Goal: Use online tool/utility: Utilize a website feature to perform a specific function

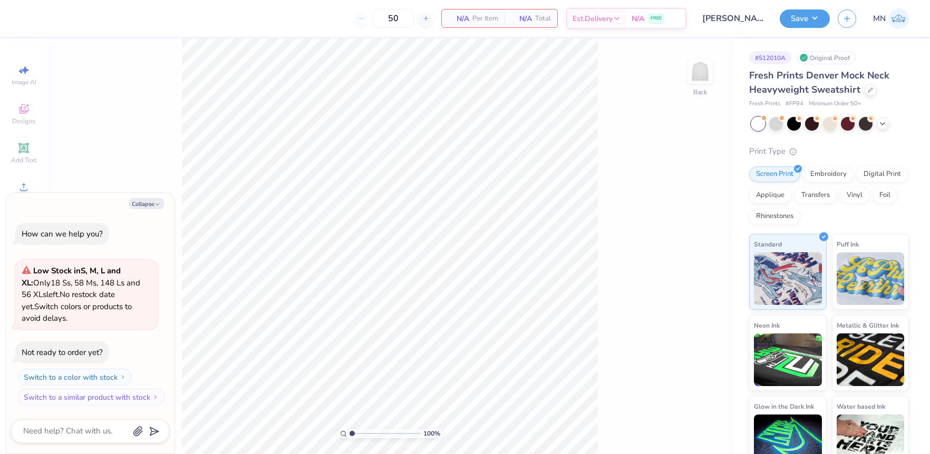
drag, startPoint x: 24, startPoint y: 146, endPoint x: 153, endPoint y: 193, distance: 137.6
click at [35, 152] on div "Add Text" at bounding box center [23, 153] width 37 height 31
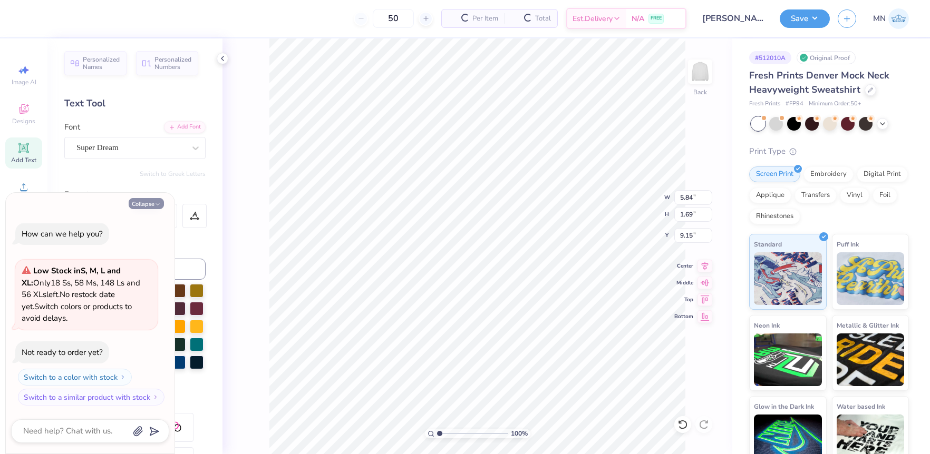
click at [147, 201] on button "Collapse" at bounding box center [146, 203] width 35 height 11
type textarea "x"
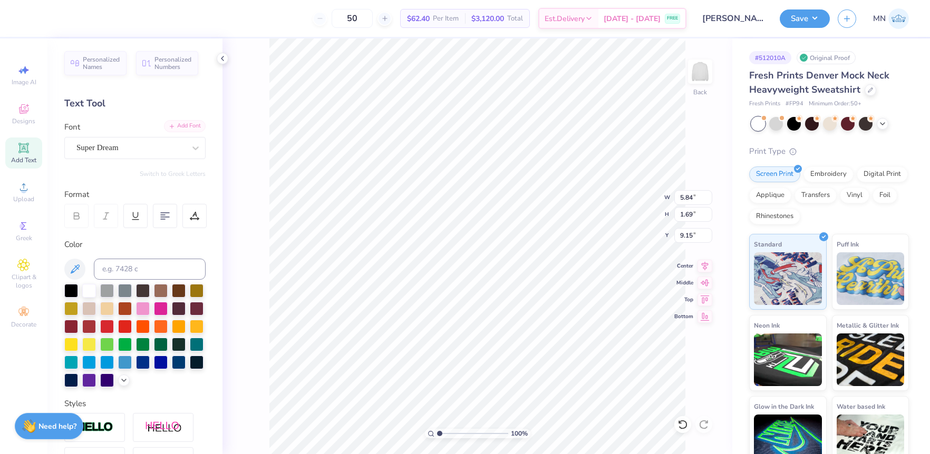
drag, startPoint x: 162, startPoint y: 123, endPoint x: 184, endPoint y: 126, distance: 22.8
click at [164, 124] on div "Add Font Font Super Dream" at bounding box center [134, 140] width 141 height 38
click at [184, 126] on div "Add Font" at bounding box center [185, 126] width 42 height 12
type input "6.42"
type input "1.74"
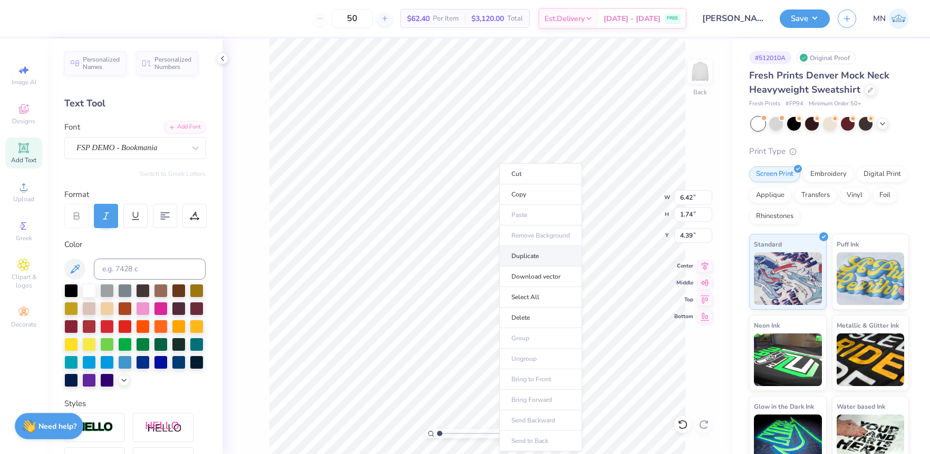
click at [530, 261] on li "Duplicate" at bounding box center [540, 256] width 83 height 21
type input "4.39"
click at [184, 127] on div "Add Font" at bounding box center [185, 126] width 42 height 12
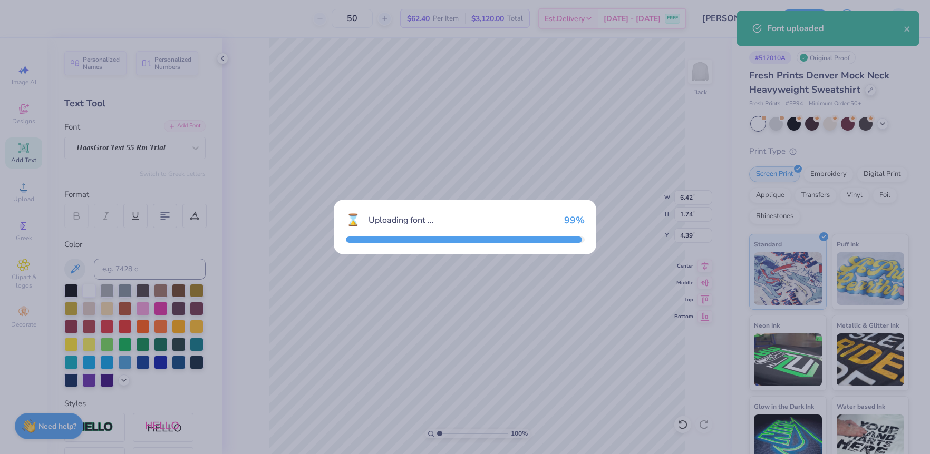
type input "6.40"
type input "1.80"
type input "4.36"
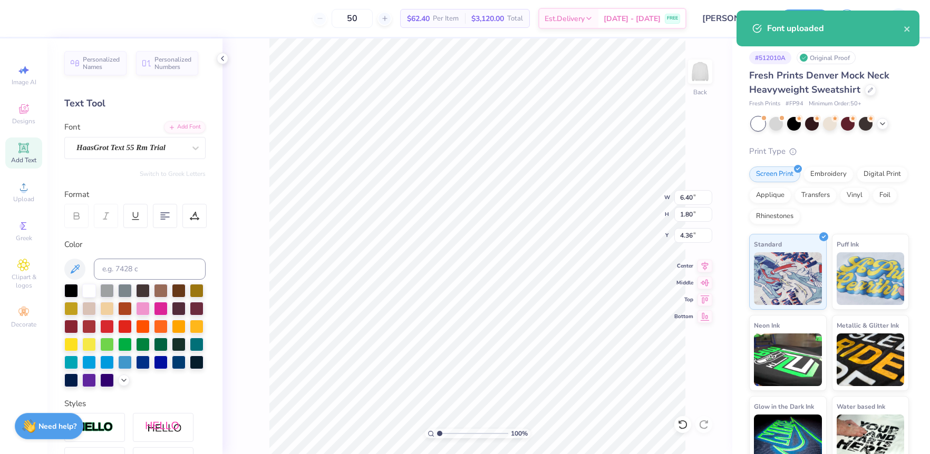
type textarea "theta"
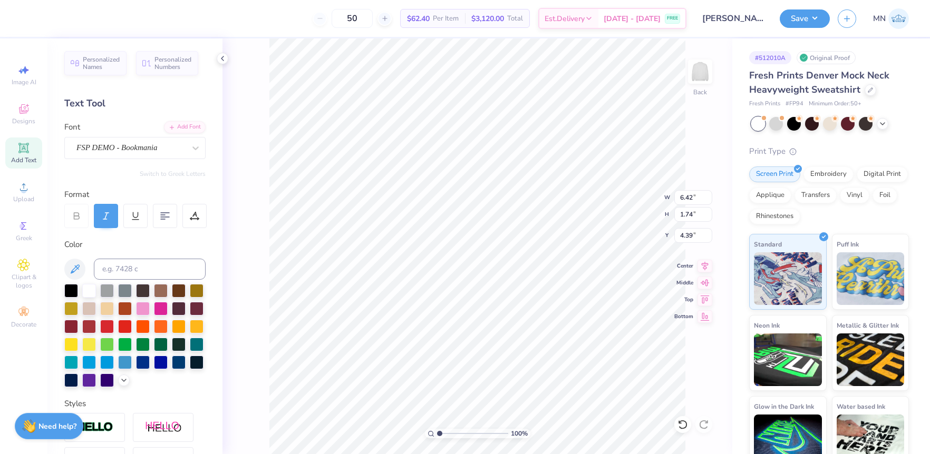
type textarea "Dads Weekend"
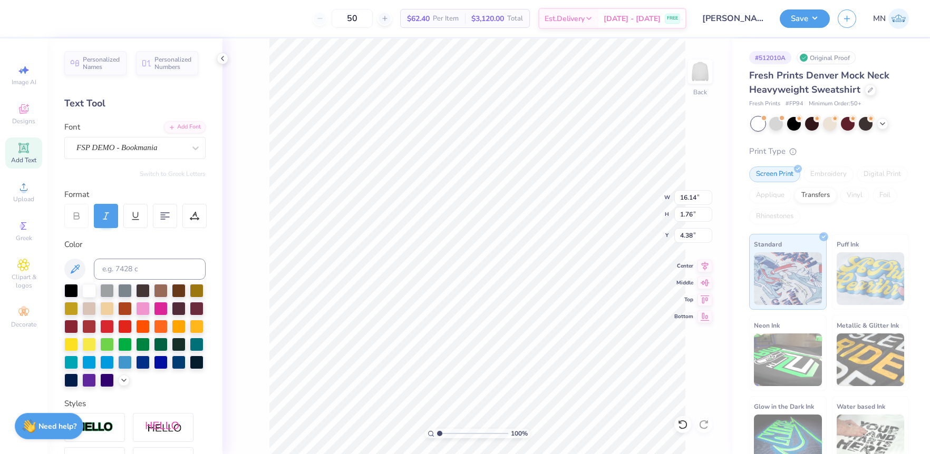
type input "8.86"
type input "0.97"
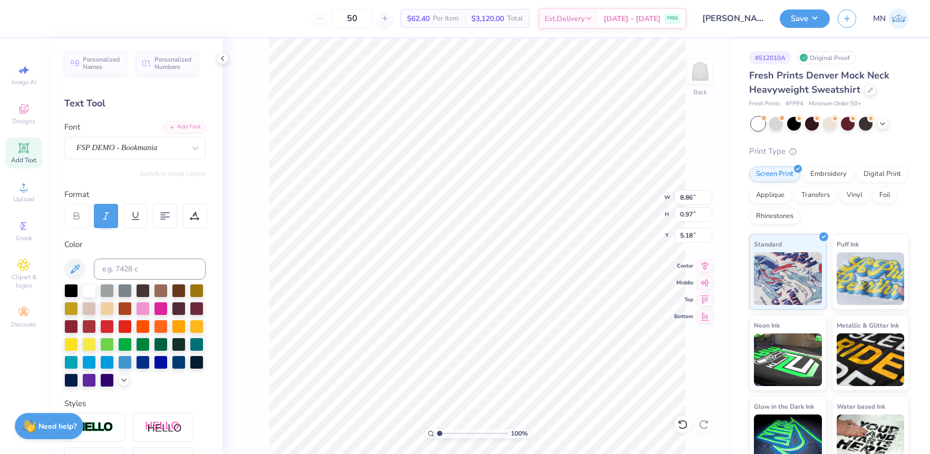
type input "5.21"
type input "5.78"
type input "1.84"
type input "4.34"
type input "4.95"
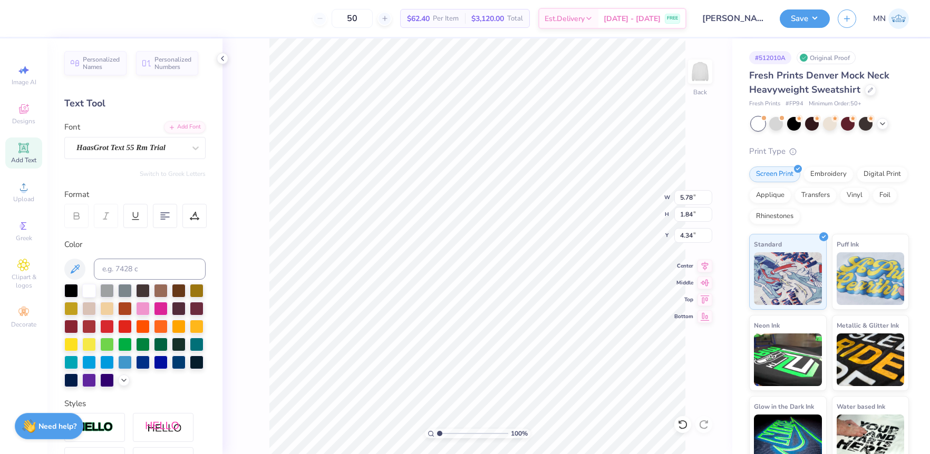
type input "1.57"
type input "4.61"
type input "4.66"
type input "1.48"
type input "4.70"
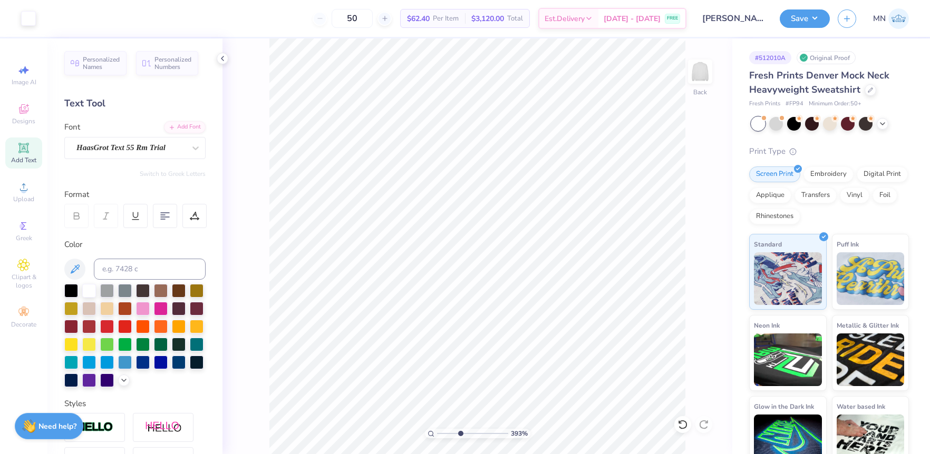
drag, startPoint x: 441, startPoint y: 435, endPoint x: 460, endPoint y: 435, distance: 19.0
click at [460, 435] on input "range" at bounding box center [472, 433] width 71 height 9
type input "1"
click at [426, 427] on div "100 %" at bounding box center [477, 246] width 416 height 416
drag, startPoint x: 197, startPoint y: 284, endPoint x: 211, endPoint y: 289, distance: 14.7
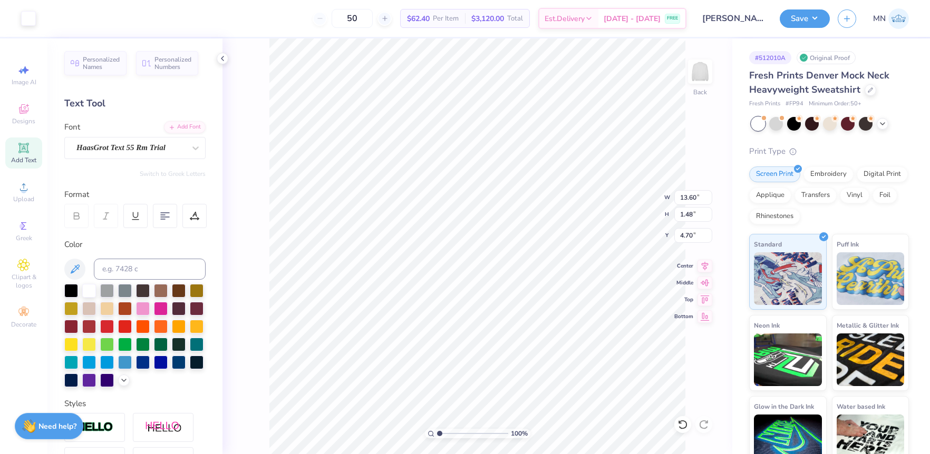
click at [197, 284] on div at bounding box center [197, 291] width 14 height 14
type input "8.86"
type input "0.97"
type input "5.21"
click at [197, 294] on div at bounding box center [197, 290] width 14 height 14
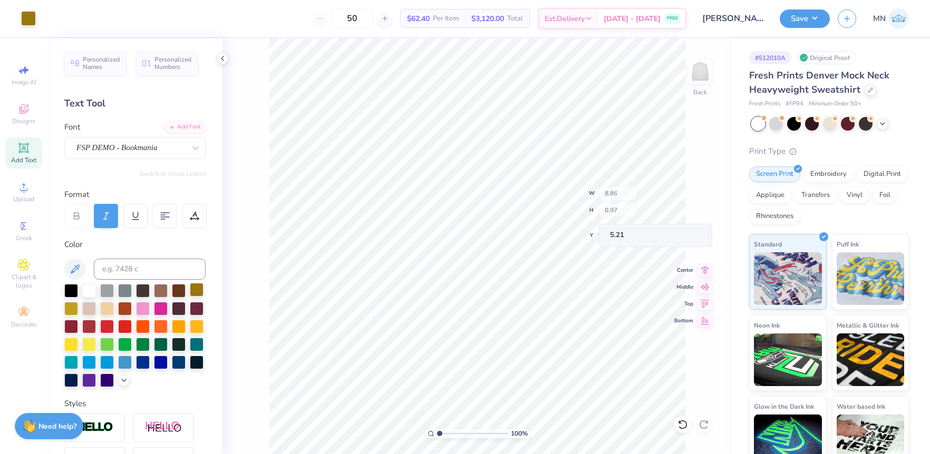
type input "13.52"
type input "1.48"
type input "4.70"
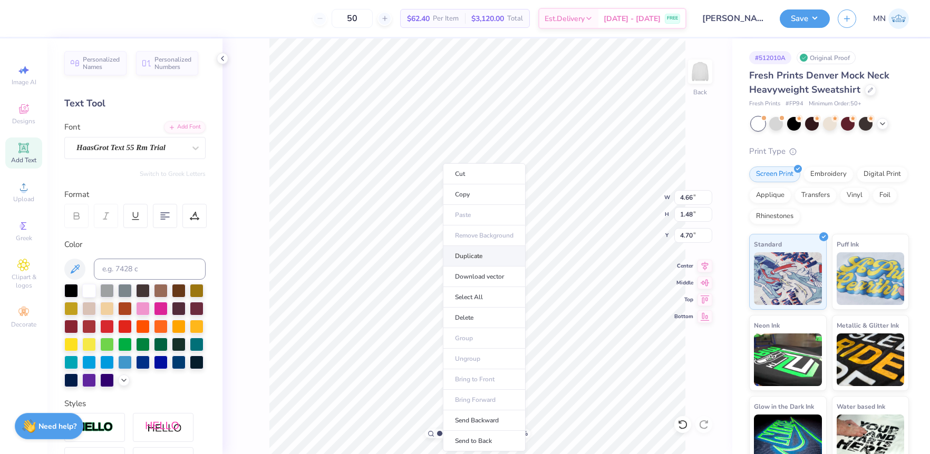
click at [470, 260] on li "Duplicate" at bounding box center [484, 256] width 83 height 21
type input "6.40"
click at [181, 125] on div "Add Font" at bounding box center [185, 126] width 42 height 12
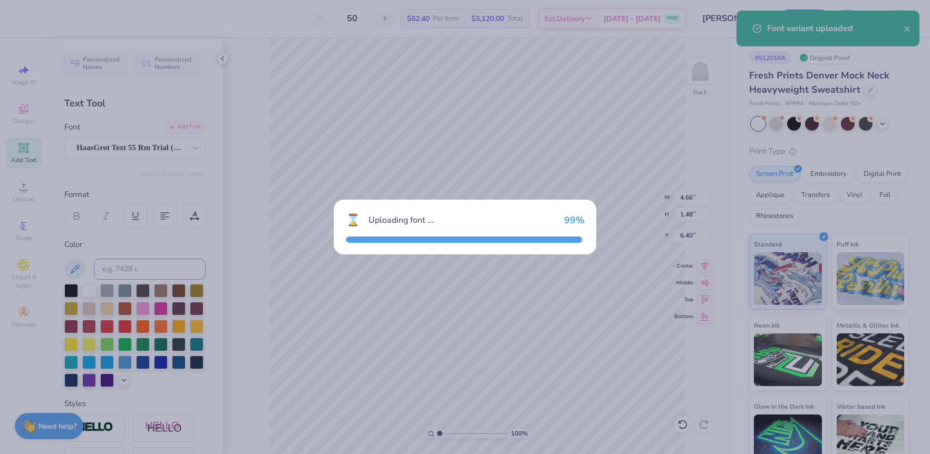
type input "4.87"
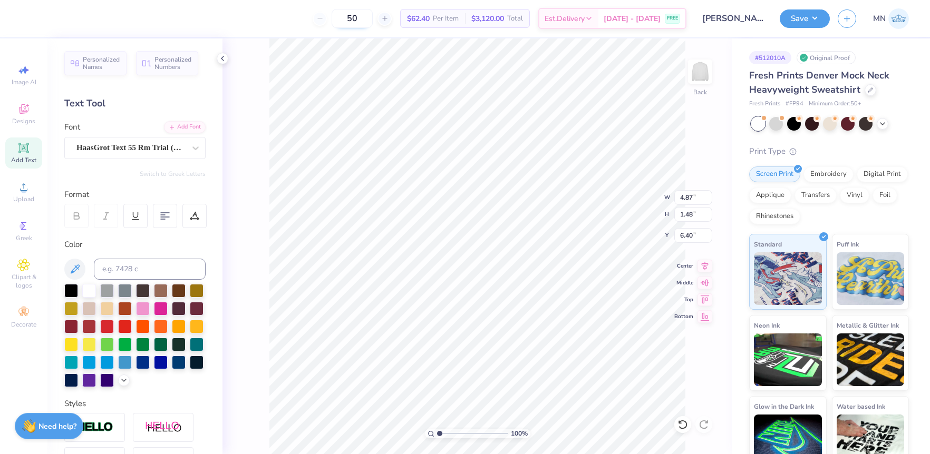
scroll to position [0, 1]
type textarea "[GEOGRAPHIC_DATA], [GEOGRAPHIC_DATA]"
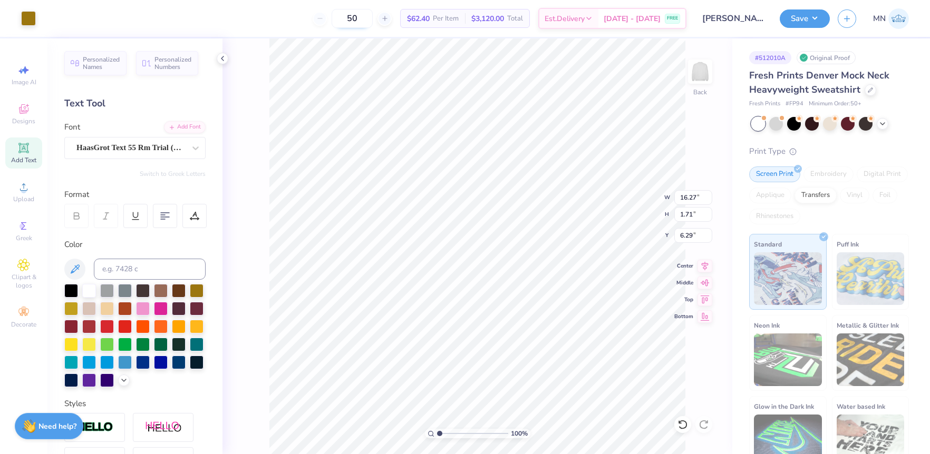
type input "6.18"
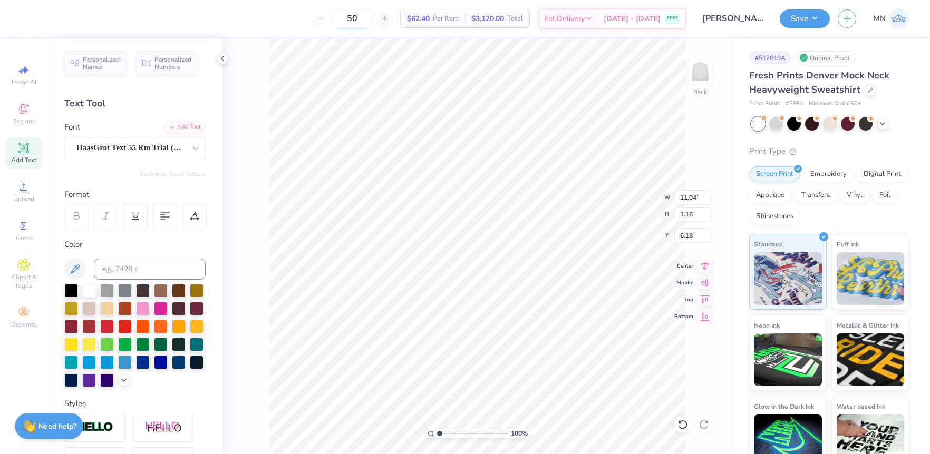
type input "11.04"
type input "1.16"
type input "6.44"
click at [74, 286] on div at bounding box center [71, 290] width 14 height 14
click at [25, 182] on icon at bounding box center [23, 187] width 13 height 13
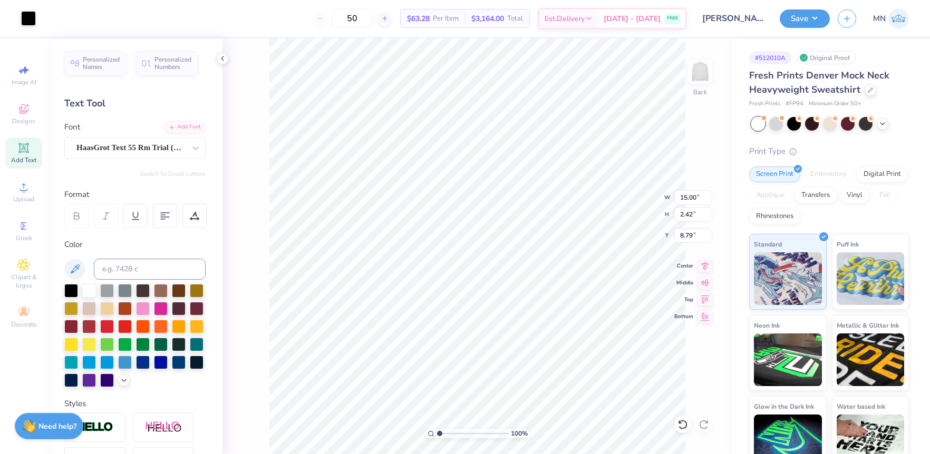
type input "13.33"
type input "2.15"
type input "11.04"
type input "1.16"
type input "6.44"
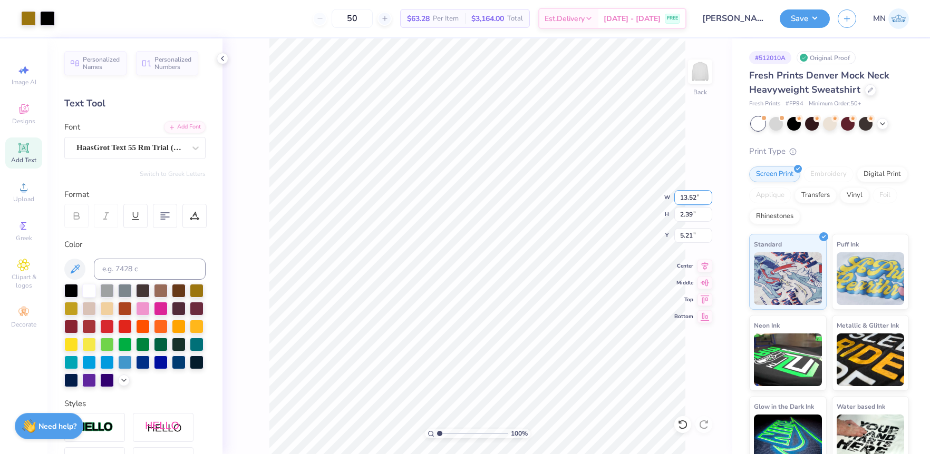
click at [687, 202] on input "13.52" at bounding box center [693, 197] width 38 height 15
type input "12.00"
type input "2.12"
type input "5.35"
click at [693, 198] on input "13.52" at bounding box center [693, 197] width 38 height 15
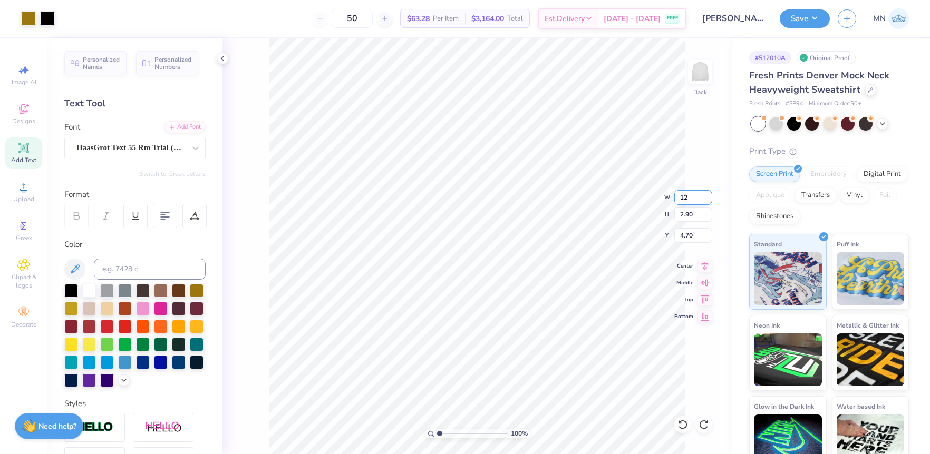
type input "12.00"
type input "2.58"
type input "4.86"
type input "13.33"
type input "2.15"
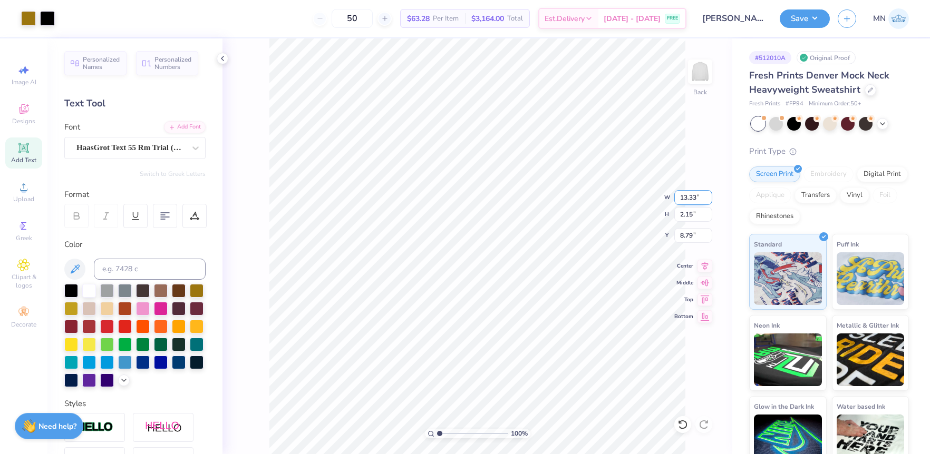
type input "8.92"
click at [679, 199] on input "13.33" at bounding box center [693, 197] width 38 height 15
type input "12.00"
type input "1.94"
type input "7.67"
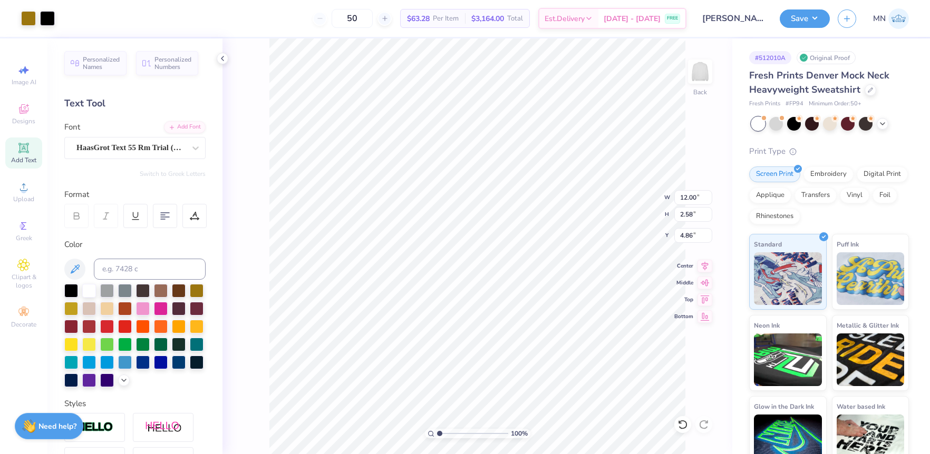
type input "4.81"
type input "1.94"
type input "7.60"
click at [466, 260] on li "Duplicate" at bounding box center [476, 256] width 83 height 21
type input "11.29"
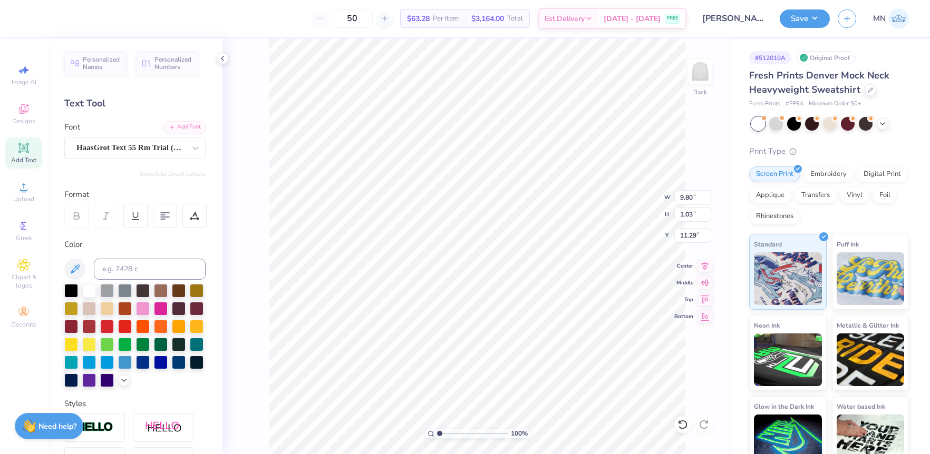
type textarea "2025"
type input "8.16"
type input "1.79"
type input "0.54"
type input "8.57"
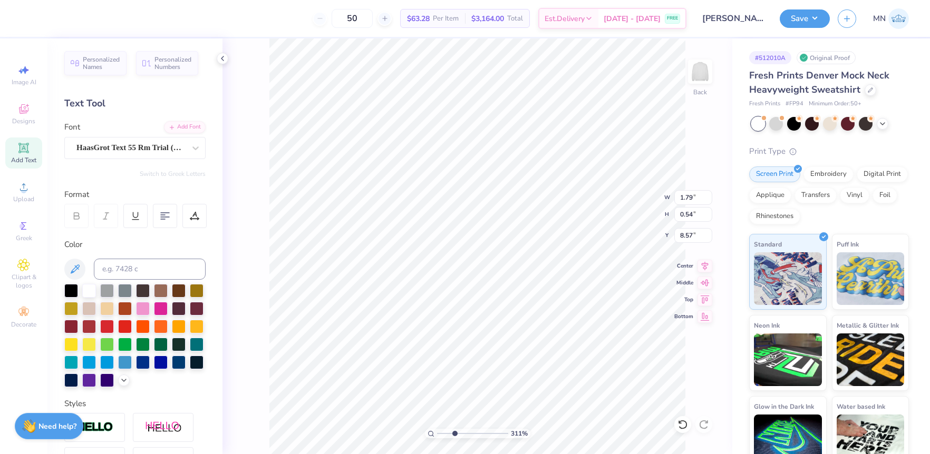
drag, startPoint x: 438, startPoint y: 433, endPoint x: 460, endPoint y: 429, distance: 21.9
click at [454, 432] on input "range" at bounding box center [472, 433] width 71 height 9
type input "3.11"
type input "8.44"
drag, startPoint x: 455, startPoint y: 433, endPoint x: 423, endPoint y: 429, distance: 32.9
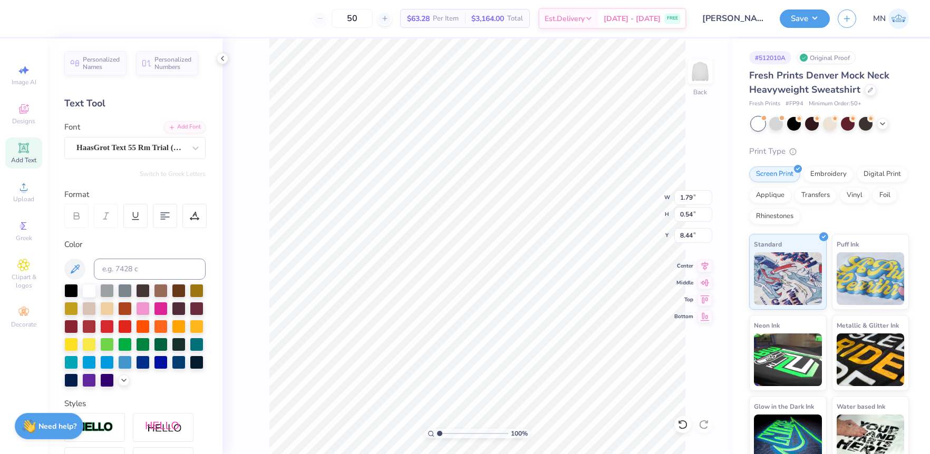
type input "1"
click at [437, 429] on input "range" at bounding box center [472, 433] width 71 height 9
click at [471, 340] on li "Group" at bounding box center [495, 338] width 83 height 21
drag, startPoint x: 695, startPoint y: 214, endPoint x: 692, endPoint y: 239, distance: 25.4
click at [695, 216] on input "4.73" at bounding box center [693, 214] width 38 height 15
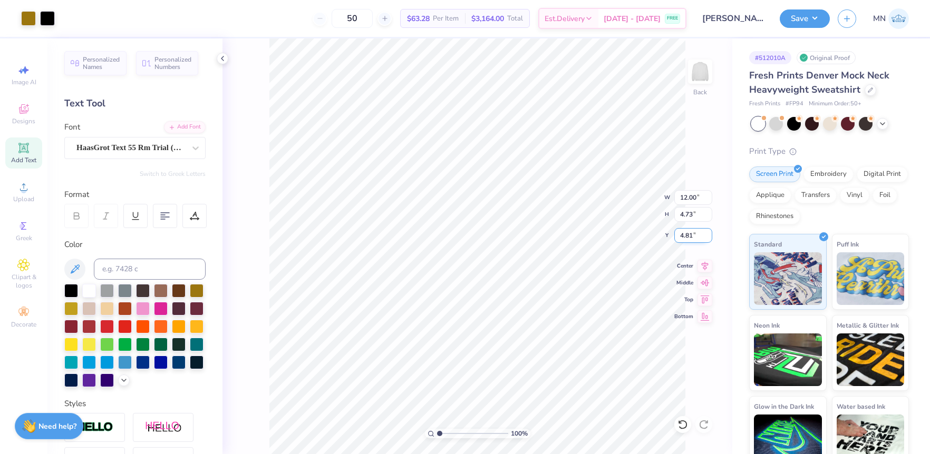
click at [691, 240] on input "4.81" at bounding box center [693, 235] width 38 height 15
type input "3.00"
drag, startPoint x: 807, startPoint y: 14, endPoint x: 805, endPoint y: 28, distance: 14.9
click at [807, 14] on button "Save" at bounding box center [804, 18] width 50 height 18
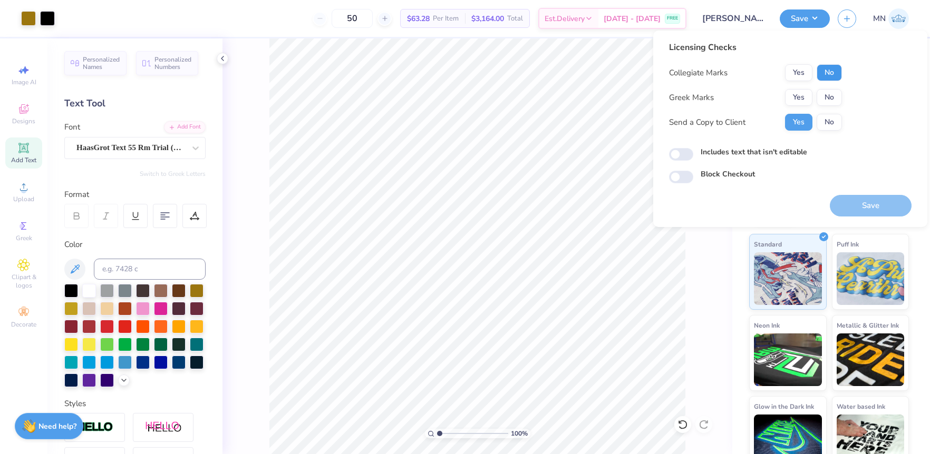
click at [824, 71] on button "No" at bounding box center [828, 72] width 25 height 17
click at [797, 96] on button "Yes" at bounding box center [798, 97] width 27 height 17
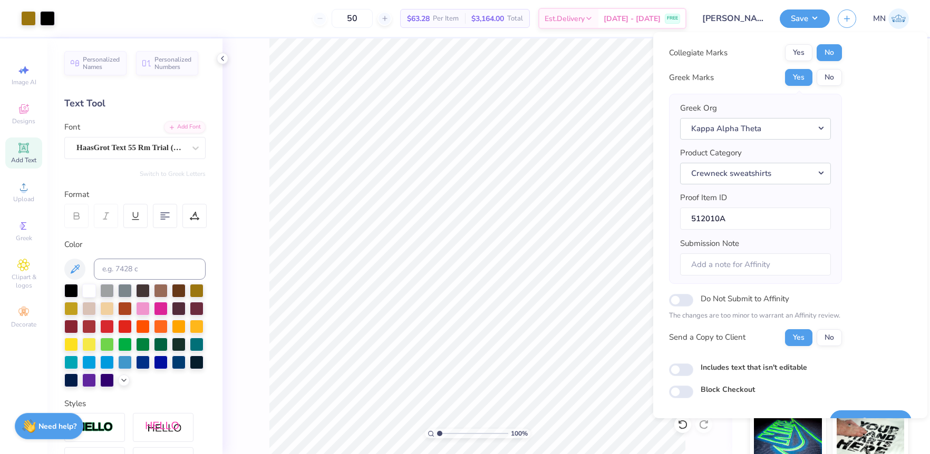
scroll to position [45, 0]
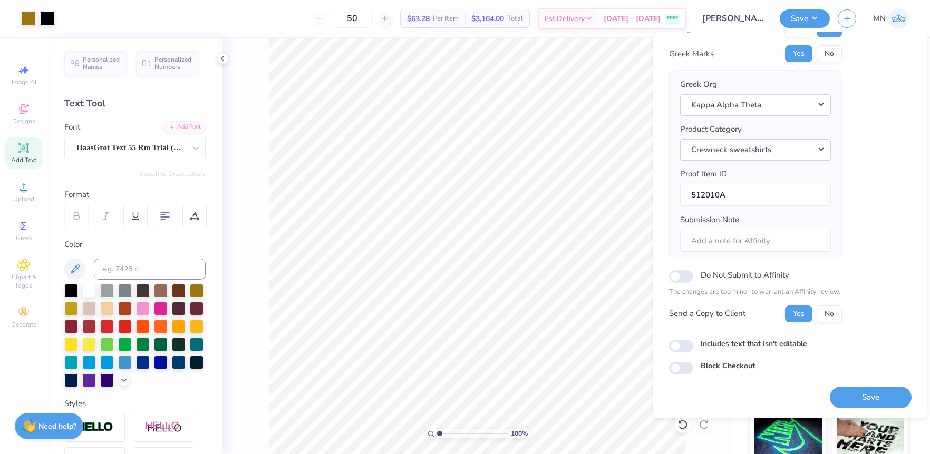
drag, startPoint x: 855, startPoint y: 392, endPoint x: 792, endPoint y: 252, distance: 153.3
click at [855, 392] on button "Save" at bounding box center [871, 398] width 82 height 22
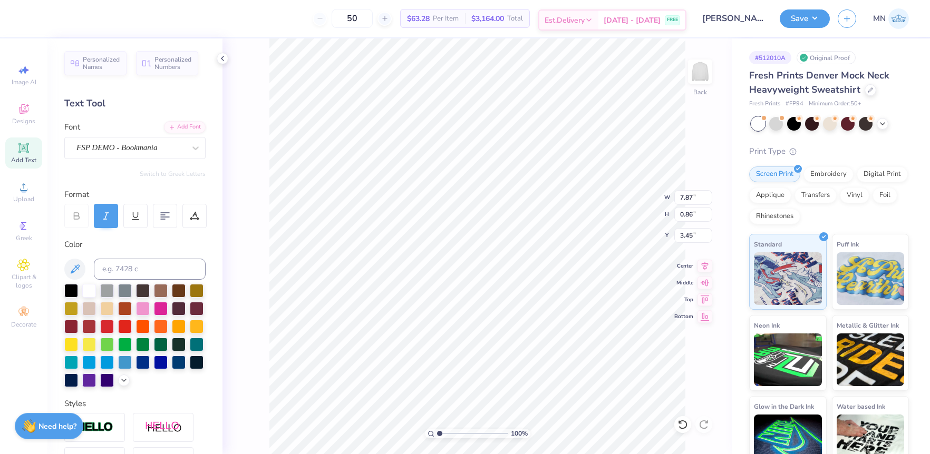
type input "9.80"
type input "1.03"
type input "4.54"
click at [446, 430] on input "range" at bounding box center [472, 433] width 71 height 9
click at [247, 28] on div "Art colors 50 $63.28 Per Item $3,164.00 Total Est. Delivery [DATE] - [DATE] FRE…" at bounding box center [465, 227] width 930 height 454
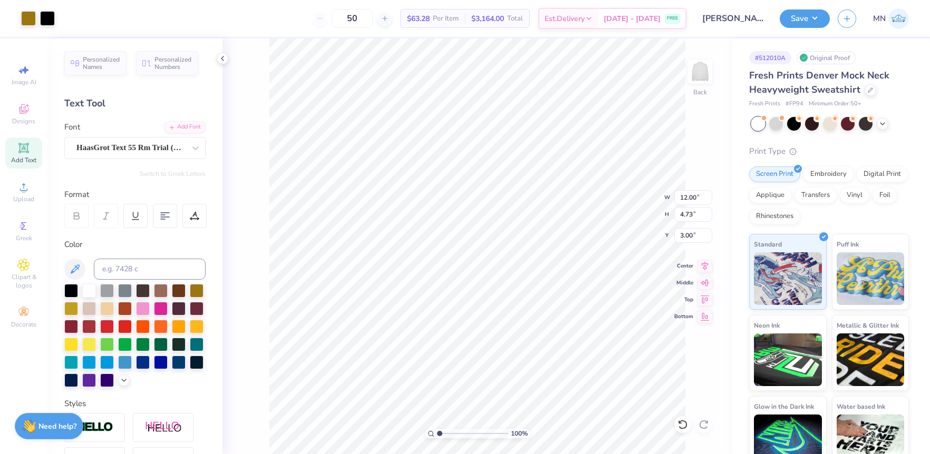
drag, startPoint x: 446, startPoint y: 432, endPoint x: 428, endPoint y: 429, distance: 18.2
type input "1"
click at [437, 431] on input "range" at bounding box center [472, 433] width 71 height 9
click at [826, 16] on button "Save" at bounding box center [804, 17] width 50 height 18
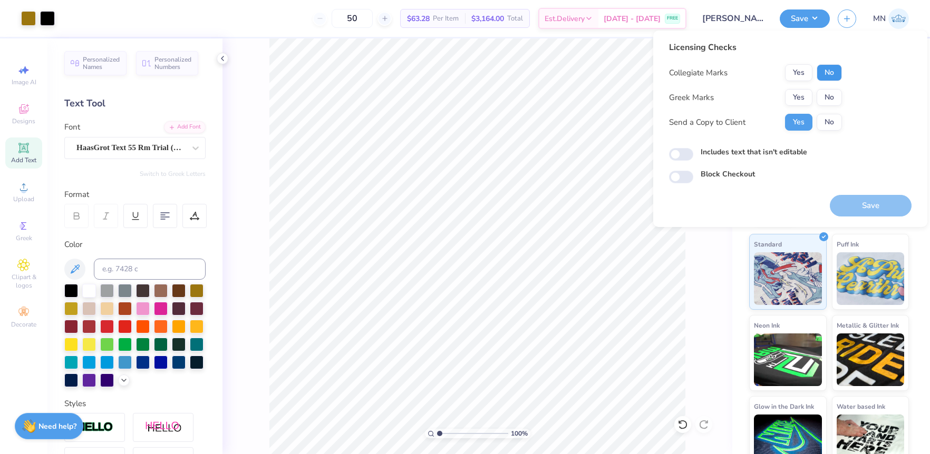
click at [826, 73] on button "No" at bounding box center [828, 72] width 25 height 17
click at [807, 95] on button "Yes" at bounding box center [798, 97] width 27 height 17
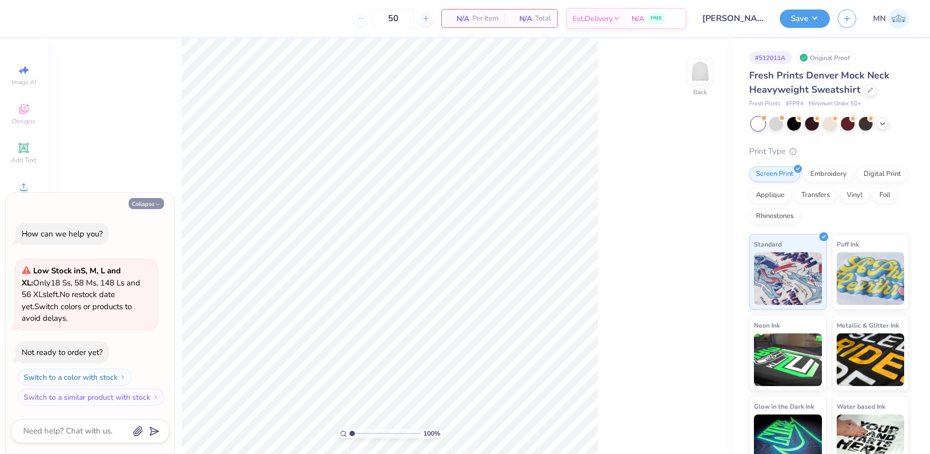
click at [138, 205] on button "Collapse" at bounding box center [146, 203] width 35 height 11
type textarea "x"
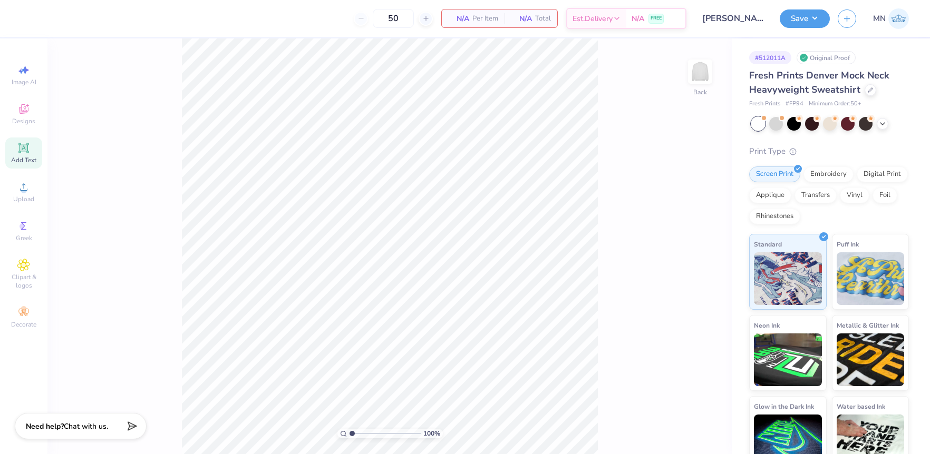
click at [25, 145] on icon at bounding box center [23, 148] width 8 height 8
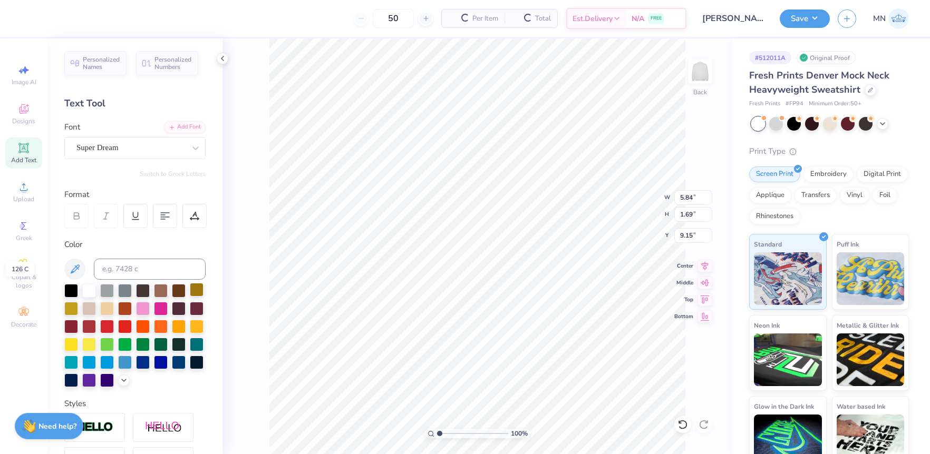
click at [198, 288] on div at bounding box center [197, 290] width 14 height 14
click at [183, 123] on div "Add Font" at bounding box center [185, 126] width 42 height 12
type input "6.40"
type input "1.80"
type input "9.10"
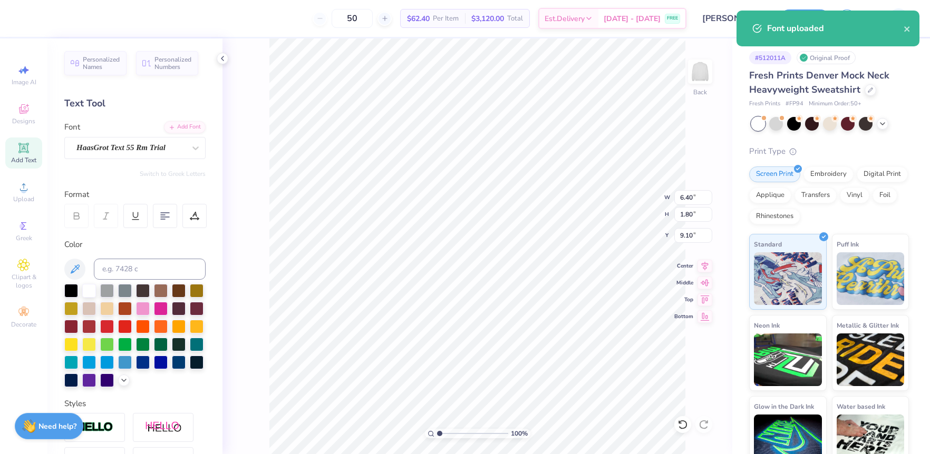
type textarea "theta"
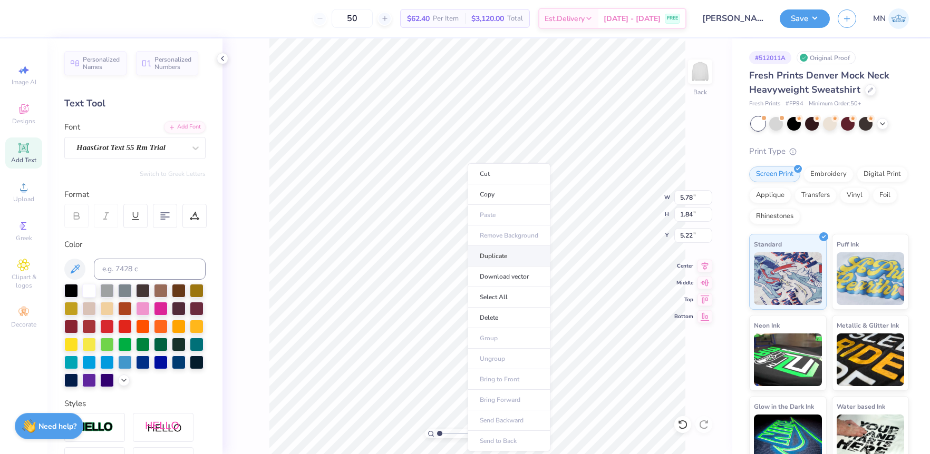
click at [487, 259] on li "Duplicate" at bounding box center [508, 256] width 83 height 21
type input "7.28"
click at [176, 125] on div "Add Font" at bounding box center [185, 126] width 42 height 12
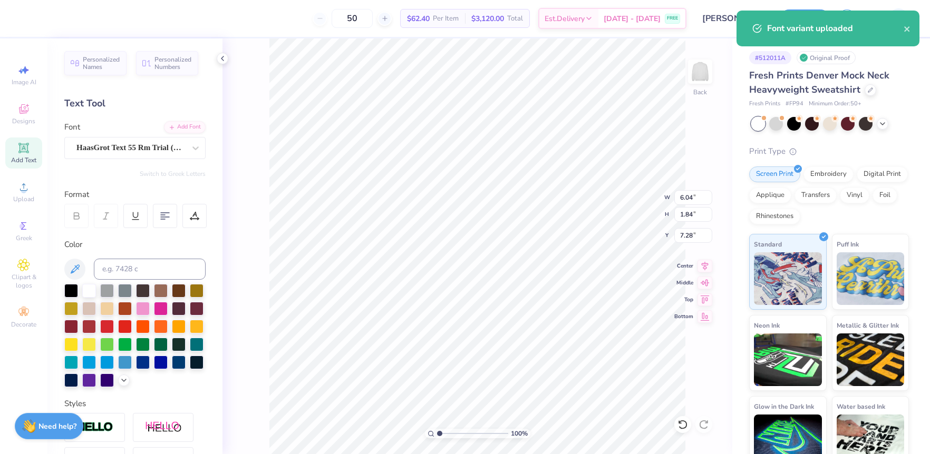
type input "5.78"
click at [493, 258] on li "Duplicate" at bounding box center [500, 256] width 83 height 21
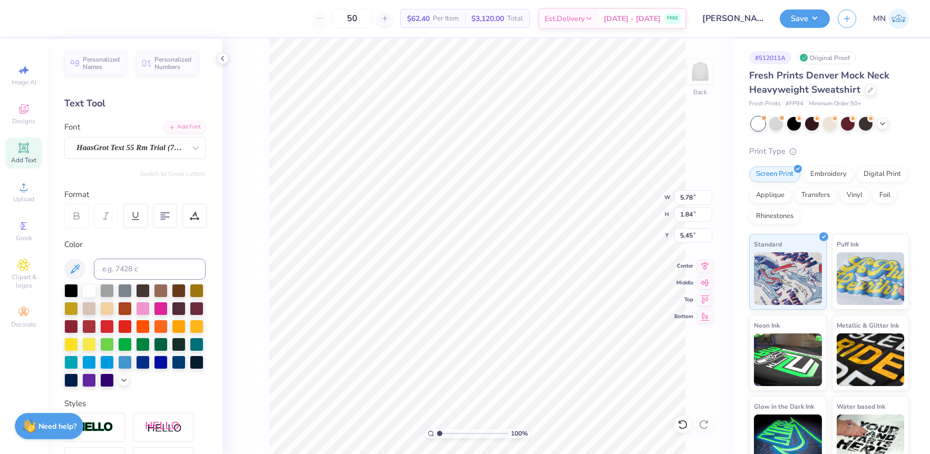
type input "5.23"
click at [182, 128] on div "Add Font" at bounding box center [185, 126] width 42 height 12
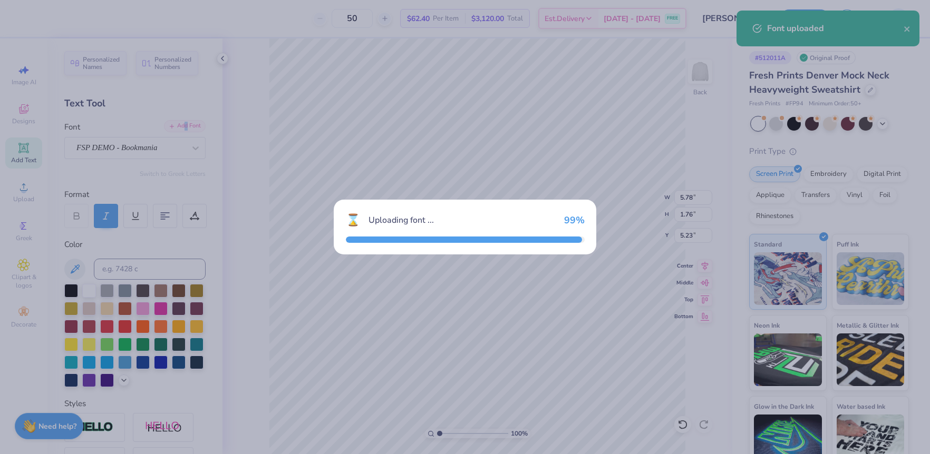
type input "5.13"
type input "1.76"
type input "5.27"
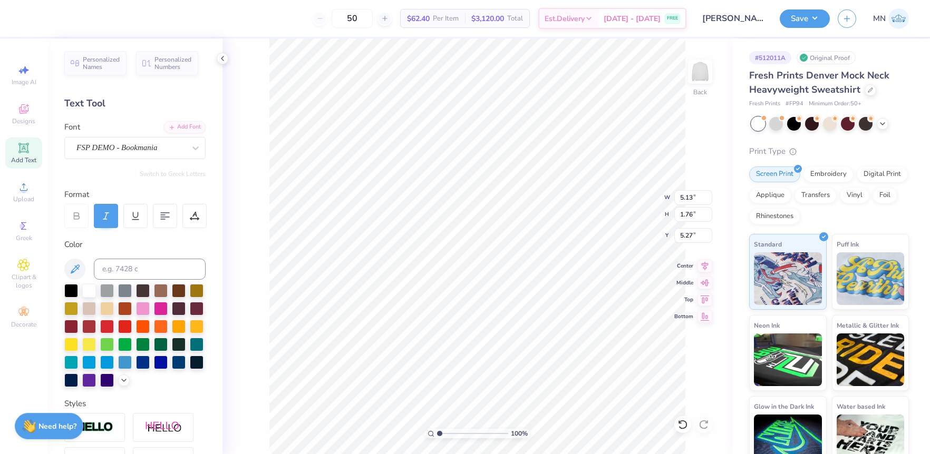
scroll to position [0, 2]
type textarea "Dads Weekend"
type input "11.14"
type input "1.22"
type input "5.81"
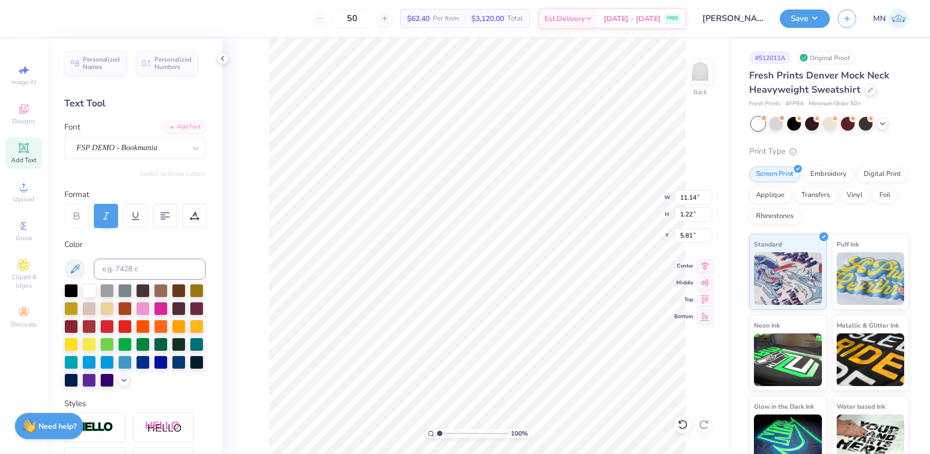
type input "5.78"
type input "1.84"
type input "5.19"
type input "11.14"
type input "1.22"
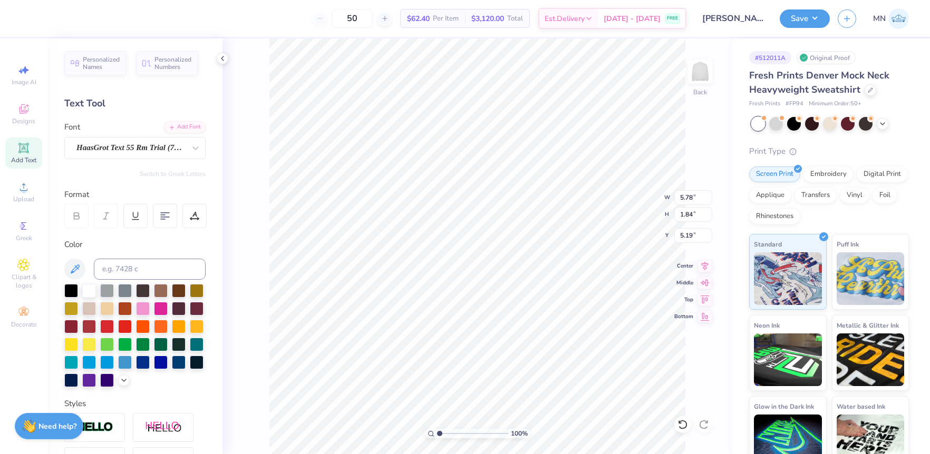
type input "5.81"
type input "3.92"
type input "5.19"
type input "8.15"
type input "2.87"
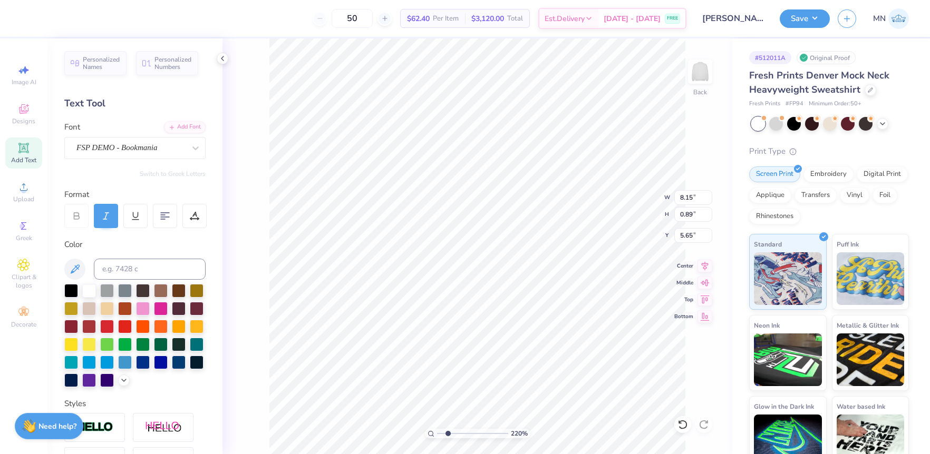
drag, startPoint x: 440, startPoint y: 434, endPoint x: 447, endPoint y: 433, distance: 8.1
type input "2.2"
click at [447, 433] on input "range" at bounding box center [472, 433] width 71 height 9
type input "8.60"
type input "0.94"
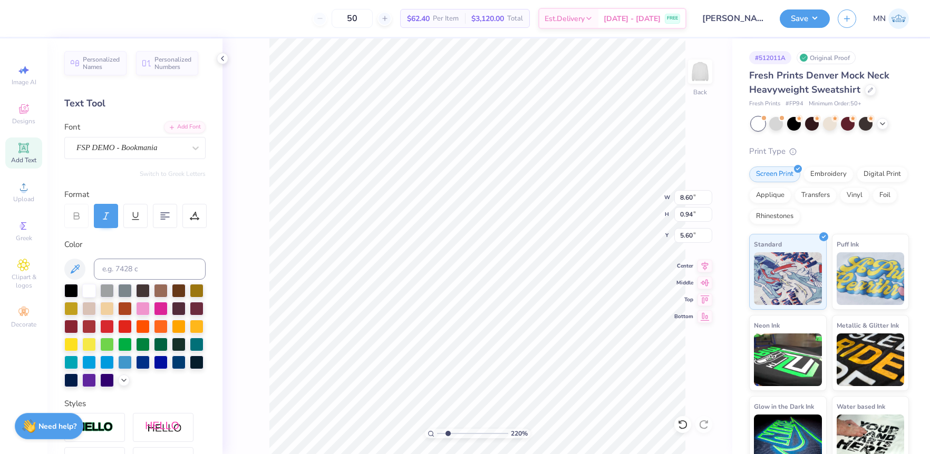
type input "5.60"
type input "1"
drag, startPoint x: 442, startPoint y: 432, endPoint x: 433, endPoint y: 429, distance: 8.8
click at [432, 430] on div "100 %" at bounding box center [477, 433] width 105 height 9
type input "6.82"
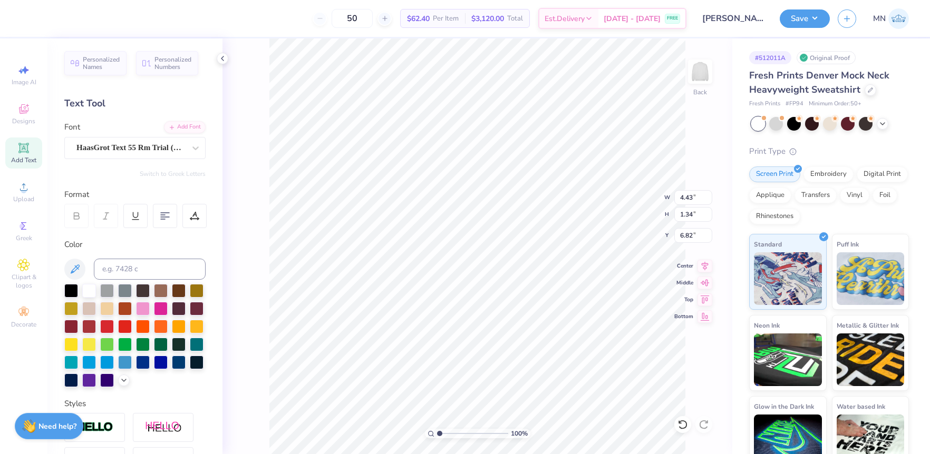
scroll to position [0, 3]
type textarea "[GEOGRAPHIC_DATA], [GEOGRAPHIC_DATA]"
drag, startPoint x: 72, startPoint y: 292, endPoint x: 241, endPoint y: 267, distance: 171.1
click at [75, 292] on div at bounding box center [71, 291] width 14 height 14
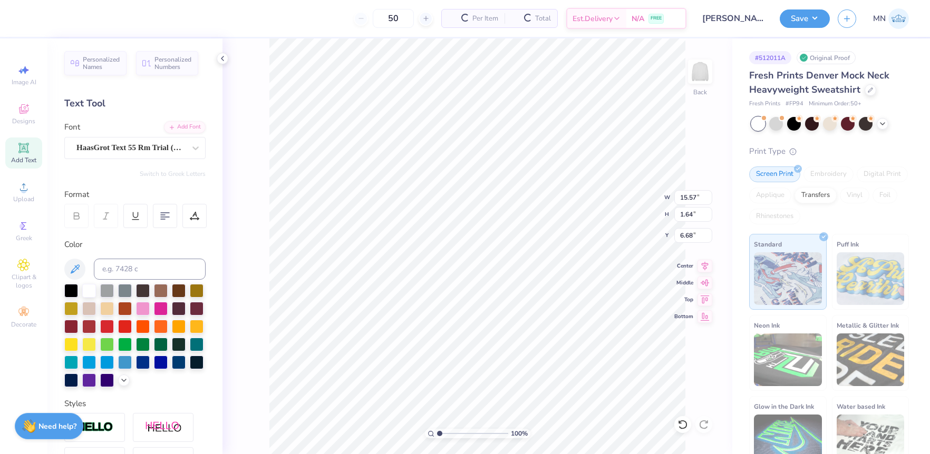
type input "6.78"
type input "11.37"
type input "1.19"
type input "7.22"
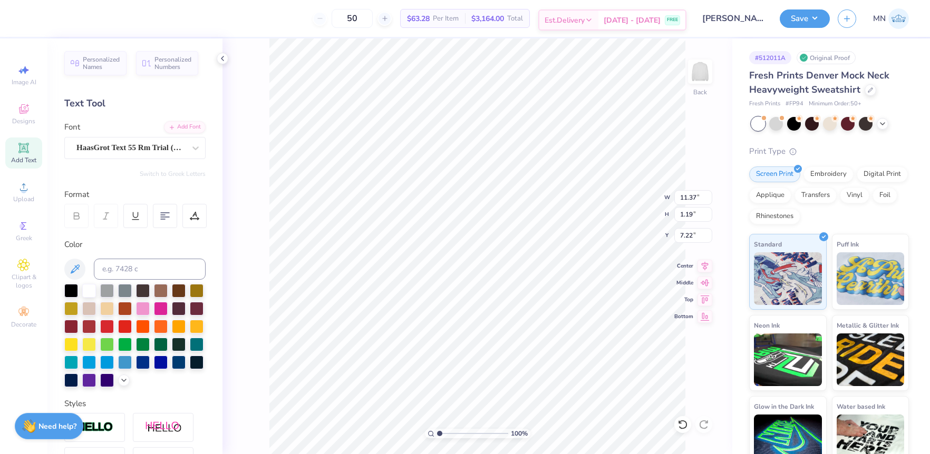
type input "10.42"
type input "1.09"
type input "6.85"
type input "10.53"
type input "1.11"
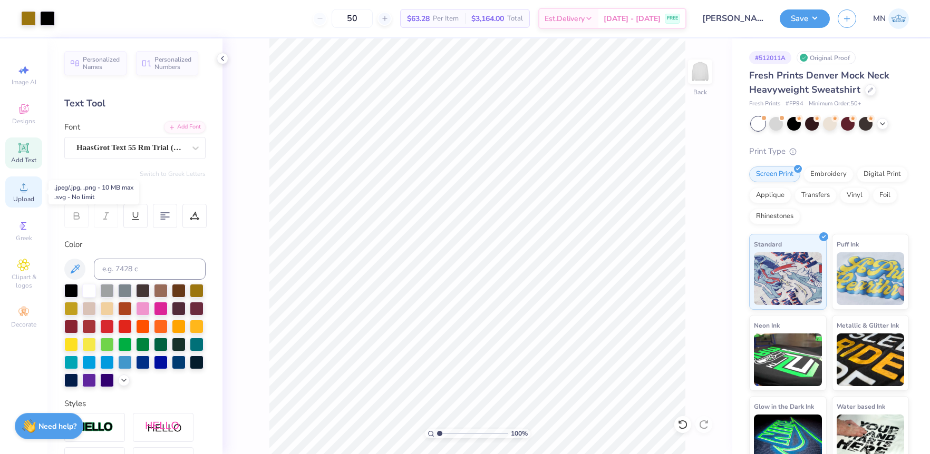
click at [28, 194] on div "Upload" at bounding box center [23, 192] width 37 height 31
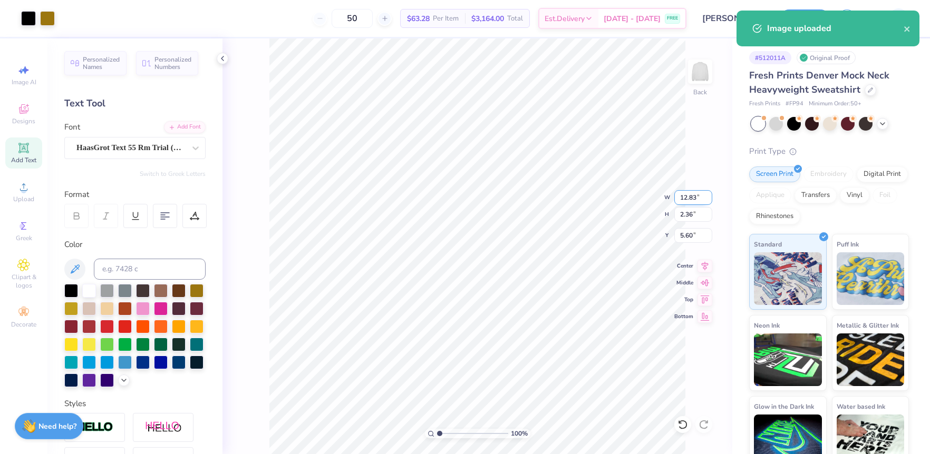
click at [689, 197] on input "12.83" at bounding box center [693, 197] width 38 height 15
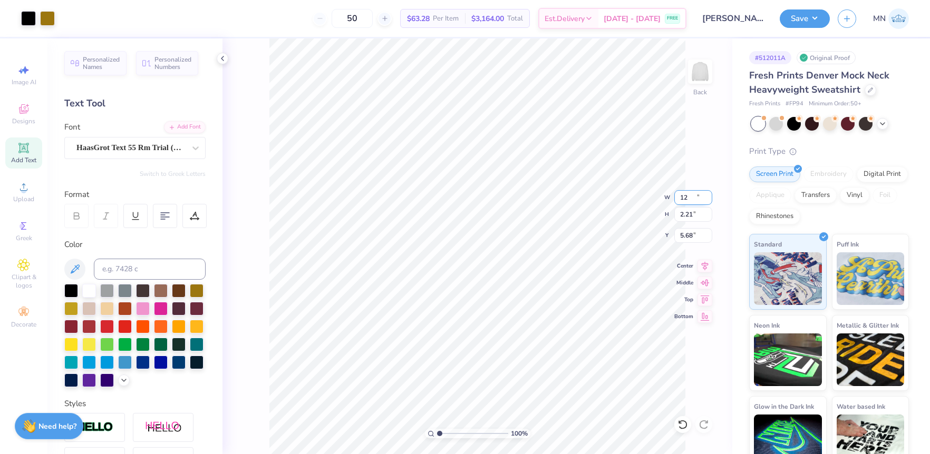
type input "12.00"
type input "2.21"
type input "5.68"
type input "4.96"
type input "15.00"
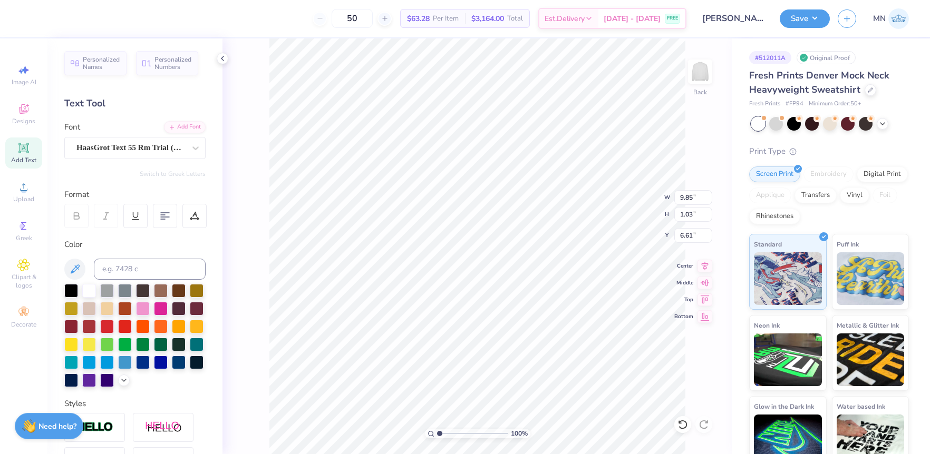
type input "2.42"
type input "8.79"
click at [689, 197] on input "15.00" at bounding box center [693, 197] width 38 height 15
type input "12.00"
type input "1.94"
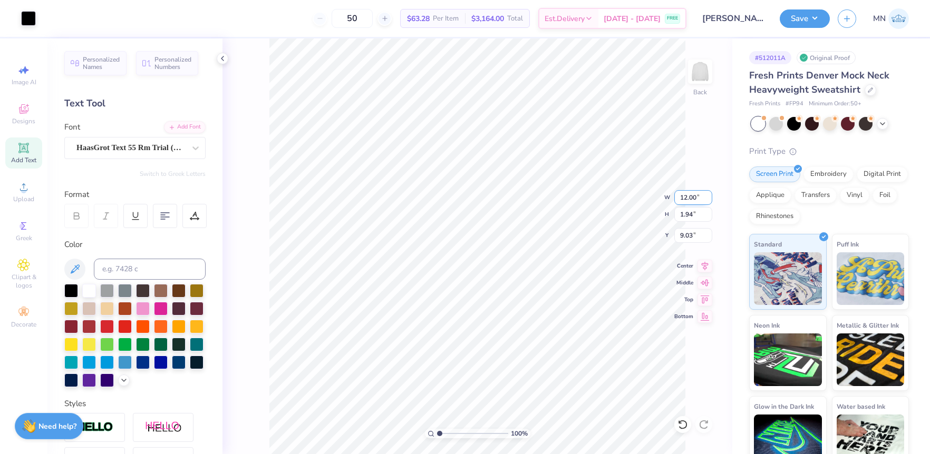
type input "8.06"
click at [450, 258] on li "Duplicate" at bounding box center [457, 256] width 83 height 21
type input "11.75"
type textarea "2025"
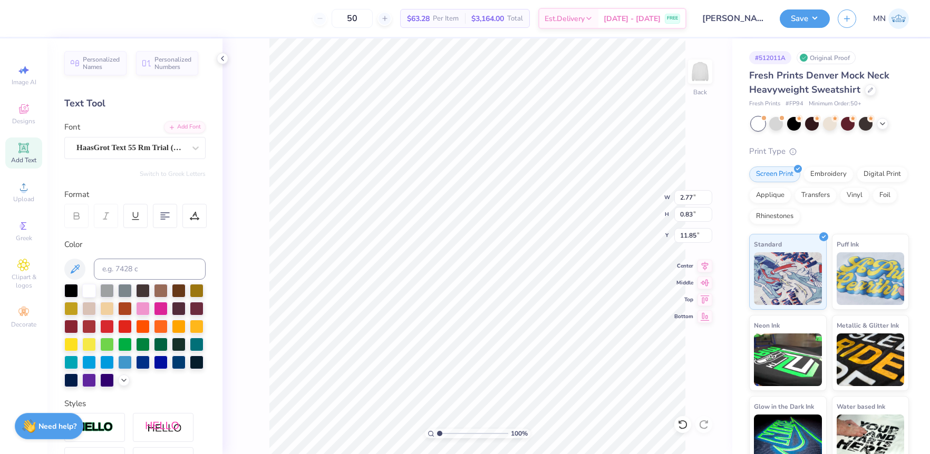
type input "1.58"
type input "0.47"
type input "9.03"
type input "4.79"
drag, startPoint x: 440, startPoint y: 432, endPoint x: 466, endPoint y: 429, distance: 26.5
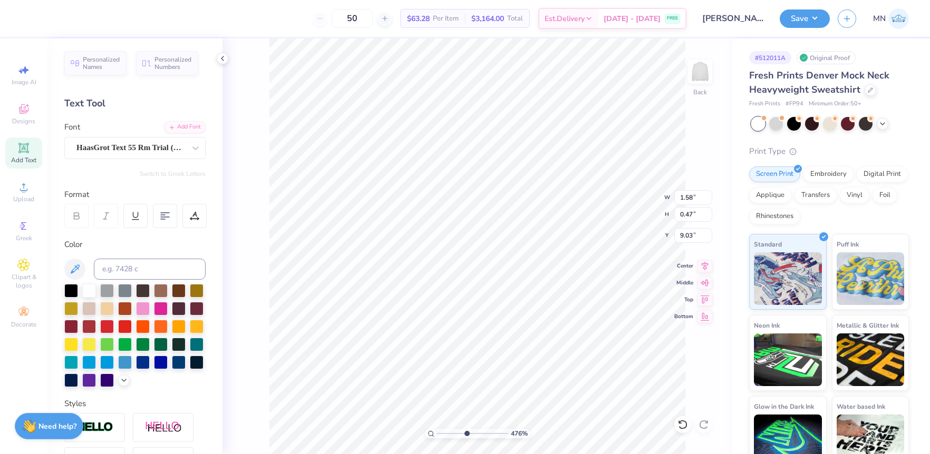
click at [466, 429] on input "range" at bounding box center [472, 433] width 71 height 9
type input "8.92"
type input "1.67"
type input "0.50"
type input "8.87"
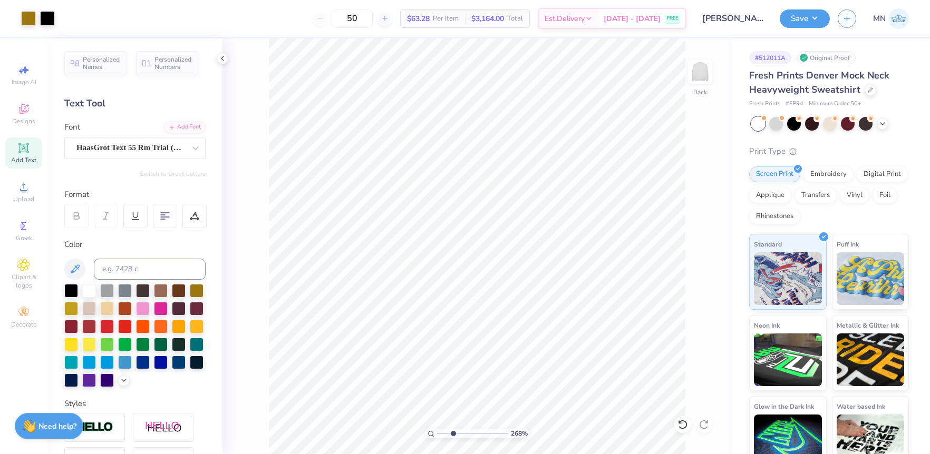
drag, startPoint x: 466, startPoint y: 435, endPoint x: 453, endPoint y: 432, distance: 12.9
click at [453, 433] on input "range" at bounding box center [472, 433] width 71 height 9
type input "1"
click at [421, 424] on div "100 %" at bounding box center [477, 246] width 416 height 416
click at [689, 194] on input "12.42" at bounding box center [693, 197] width 38 height 15
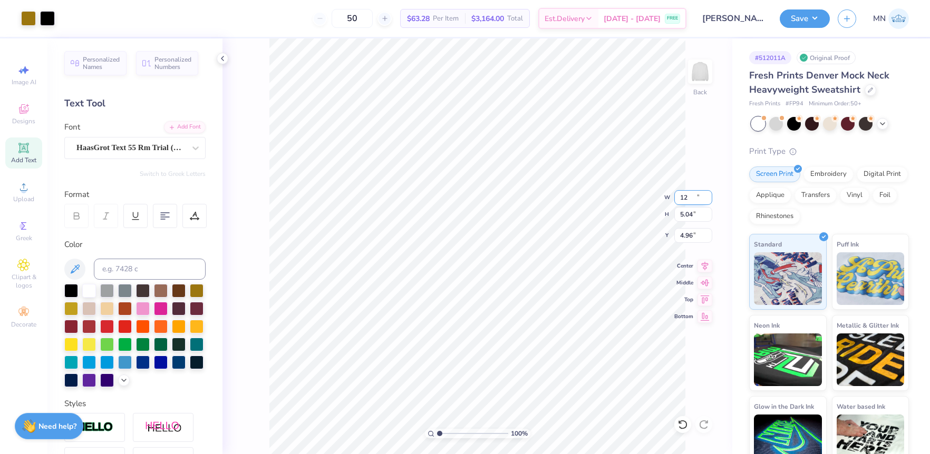
type input "12.00"
type input "4.87"
type input "5.04"
type input "8.13"
type input "7.77"
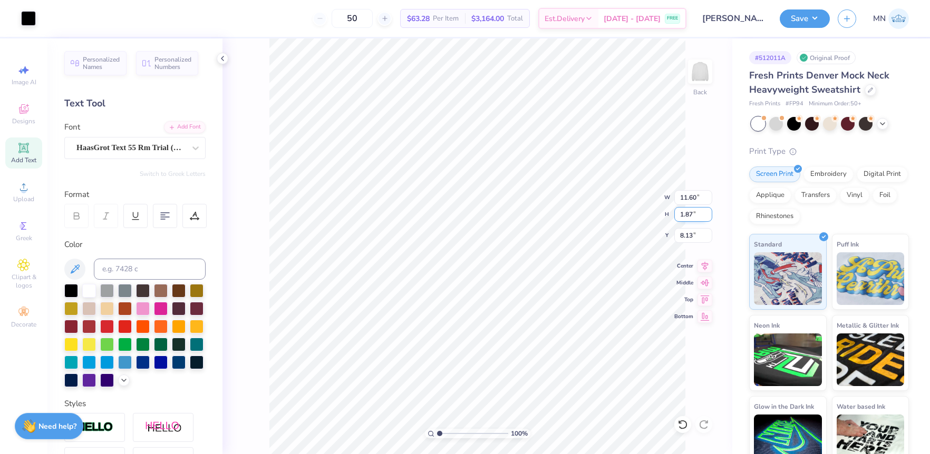
type input "0.85"
type input "5.51"
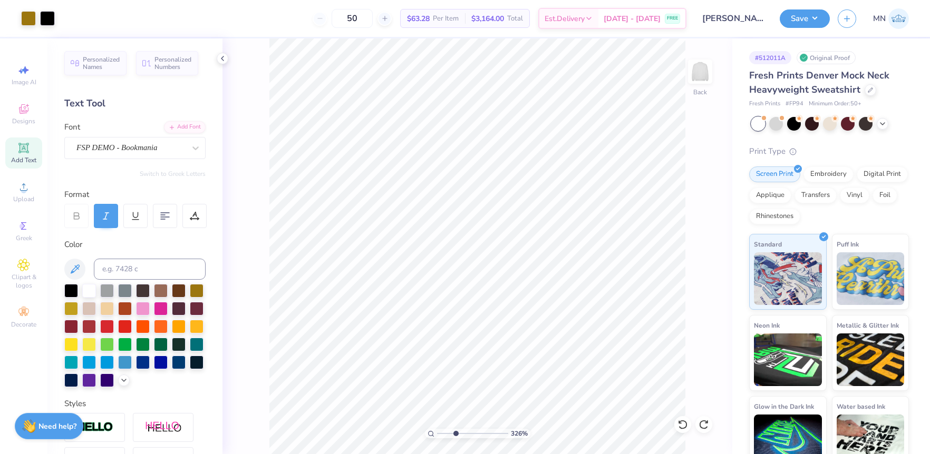
type input "3.27"
drag, startPoint x: 442, startPoint y: 433, endPoint x: 457, endPoint y: 431, distance: 16.0
click at [455, 432] on input "range" at bounding box center [472, 433] width 71 height 9
type input "8.93"
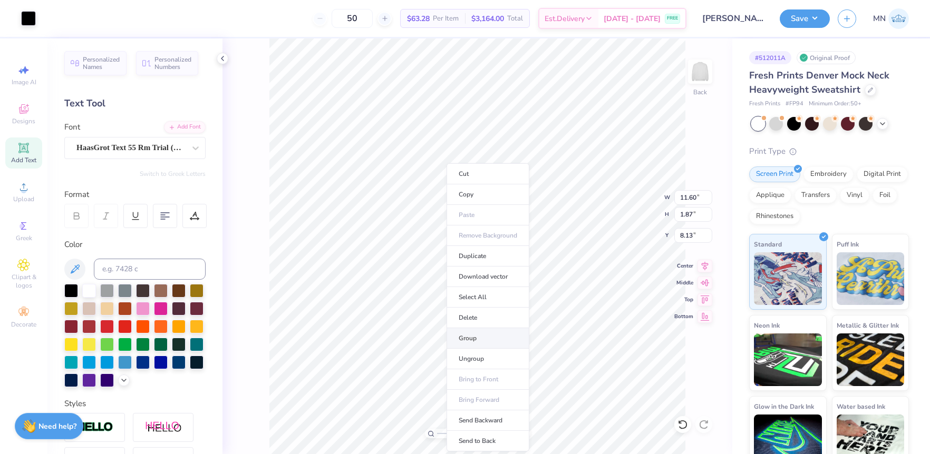
click at [484, 335] on li "Group" at bounding box center [487, 338] width 83 height 21
type input "1"
click at [412, 433] on div "100 %" at bounding box center [477, 246] width 416 height 416
click at [695, 197] on input "11.60" at bounding box center [693, 197] width 38 height 15
type input "12.00"
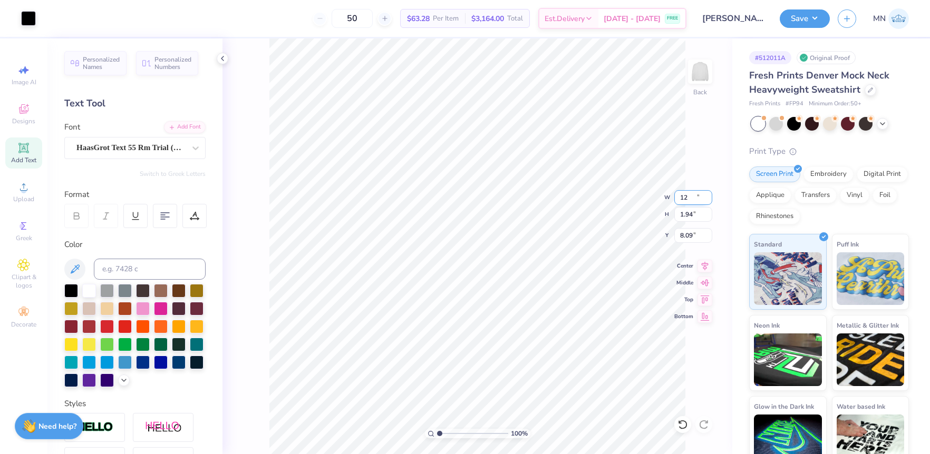
type input "1.94"
type input "8.09"
type input "8.06"
drag, startPoint x: 446, startPoint y: 434, endPoint x: 467, endPoint y: 431, distance: 21.8
click at [466, 433] on input "range" at bounding box center [472, 433] width 71 height 9
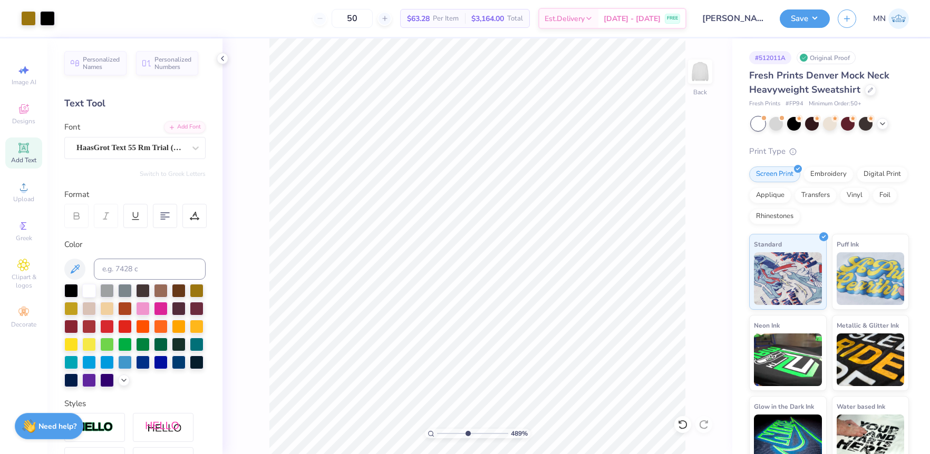
type input "4.89"
type input "7.96"
type input "4.85"
type input "5.04"
type input "7.86"
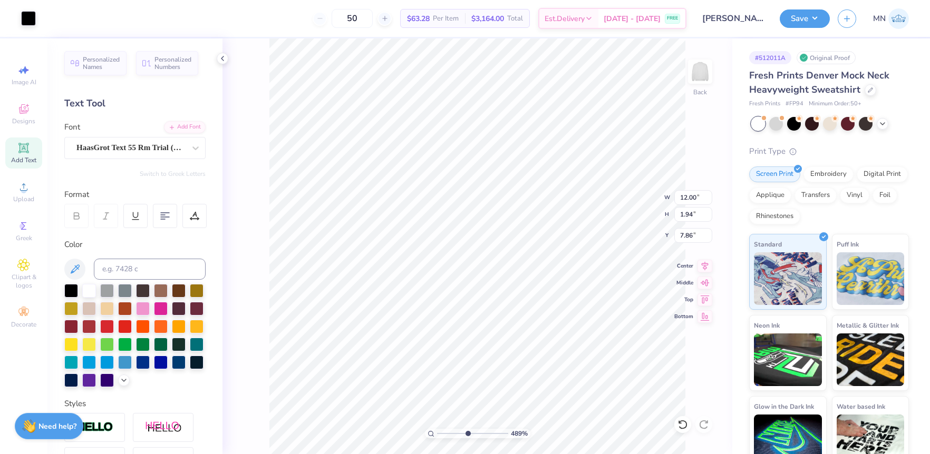
type input "4.76"
type input "5.04"
drag, startPoint x: 467, startPoint y: 432, endPoint x: 446, endPoint y: 428, distance: 21.8
click at [443, 431] on input "range" at bounding box center [472, 433] width 71 height 9
click at [463, 341] on li "Group" at bounding box center [472, 338] width 83 height 21
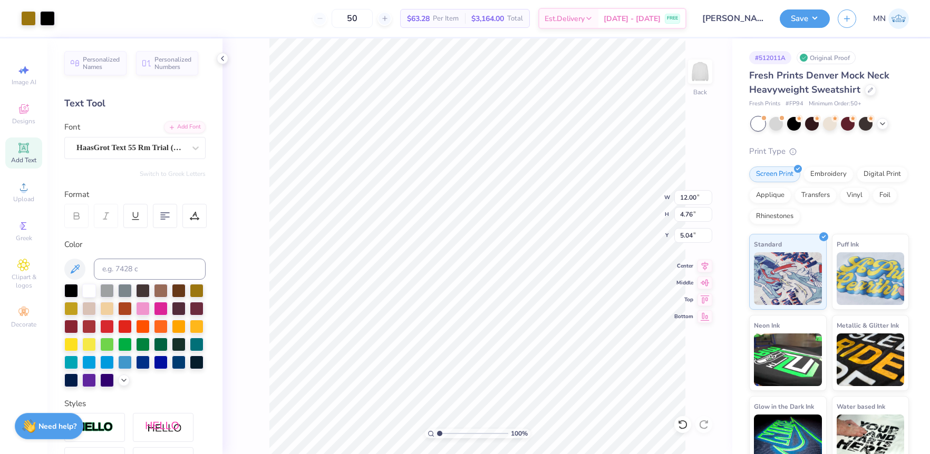
type input "1"
click at [402, 427] on div "100 %" at bounding box center [477, 246] width 416 height 416
click at [692, 239] on input "5.24" at bounding box center [693, 235] width 38 height 15
type input "3.00"
drag, startPoint x: 792, startPoint y: 20, endPoint x: 790, endPoint y: 29, distance: 9.1
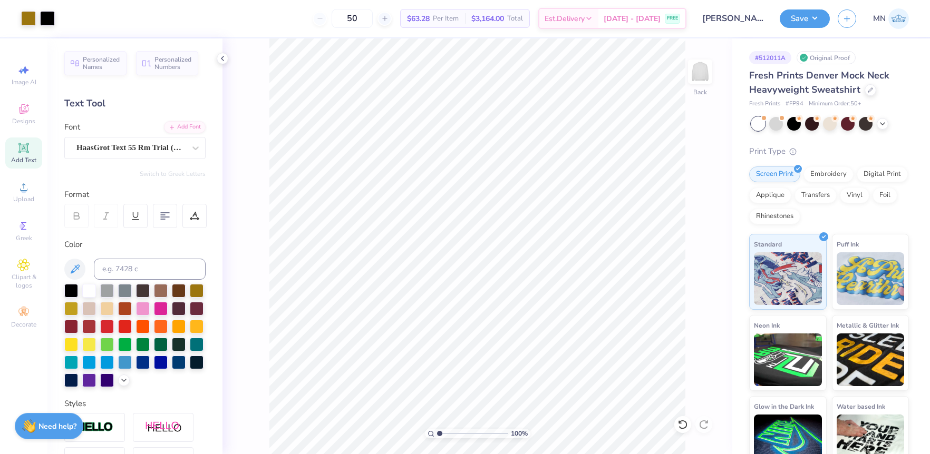
click at [792, 20] on button "Save" at bounding box center [804, 18] width 50 height 18
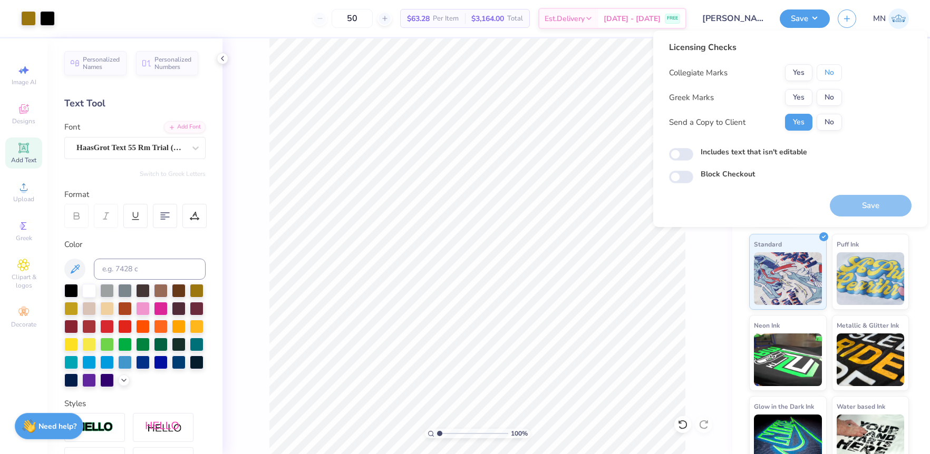
drag, startPoint x: 828, startPoint y: 77, endPoint x: 823, endPoint y: 84, distance: 9.1
click at [828, 77] on button "No" at bounding box center [828, 72] width 25 height 17
drag, startPoint x: 802, startPoint y: 96, endPoint x: 808, endPoint y: 108, distance: 13.7
click at [802, 96] on button "Yes" at bounding box center [798, 97] width 27 height 17
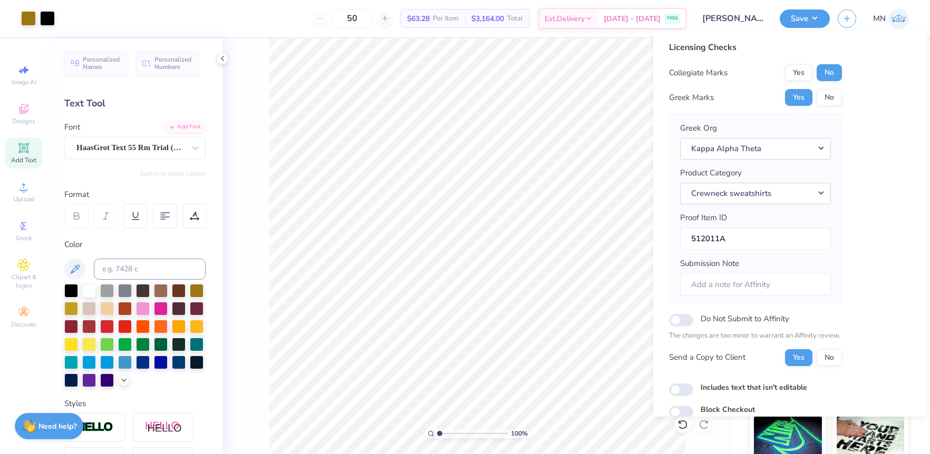
scroll to position [45, 0]
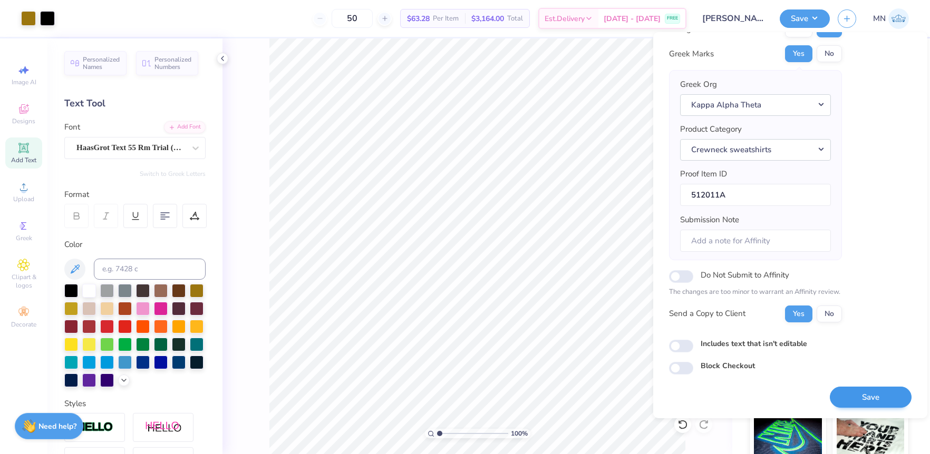
drag, startPoint x: 852, startPoint y: 384, endPoint x: 855, endPoint y: 391, distance: 7.1
click at [852, 384] on div "Save" at bounding box center [871, 391] width 82 height 33
click at [855, 391] on button "Save" at bounding box center [871, 398] width 82 height 22
